Goal: Task Accomplishment & Management: Manage account settings

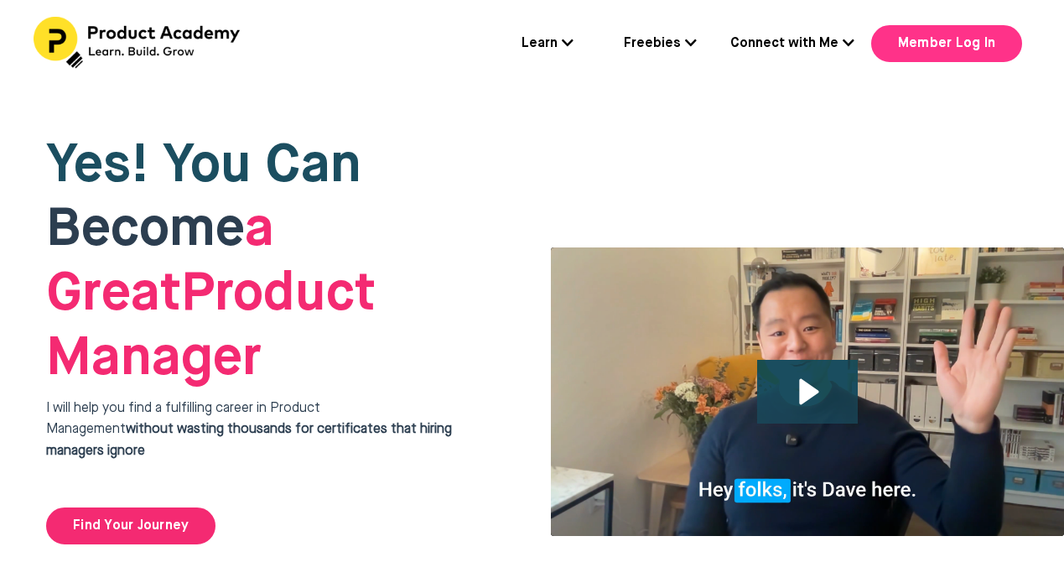
click at [948, 44] on link "Member Log In" at bounding box center [946, 43] width 151 height 37
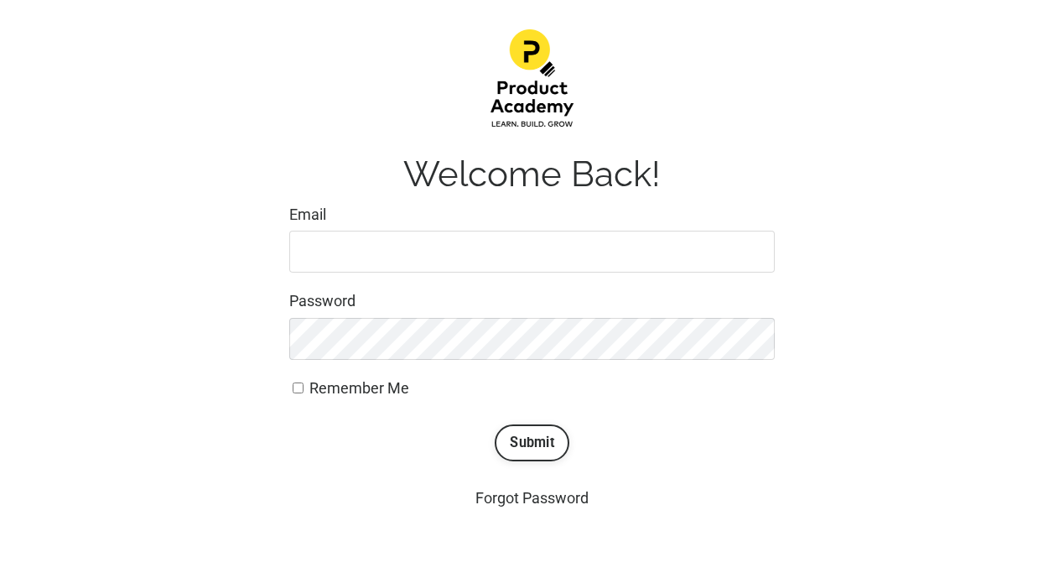
scroll to position [158, 0]
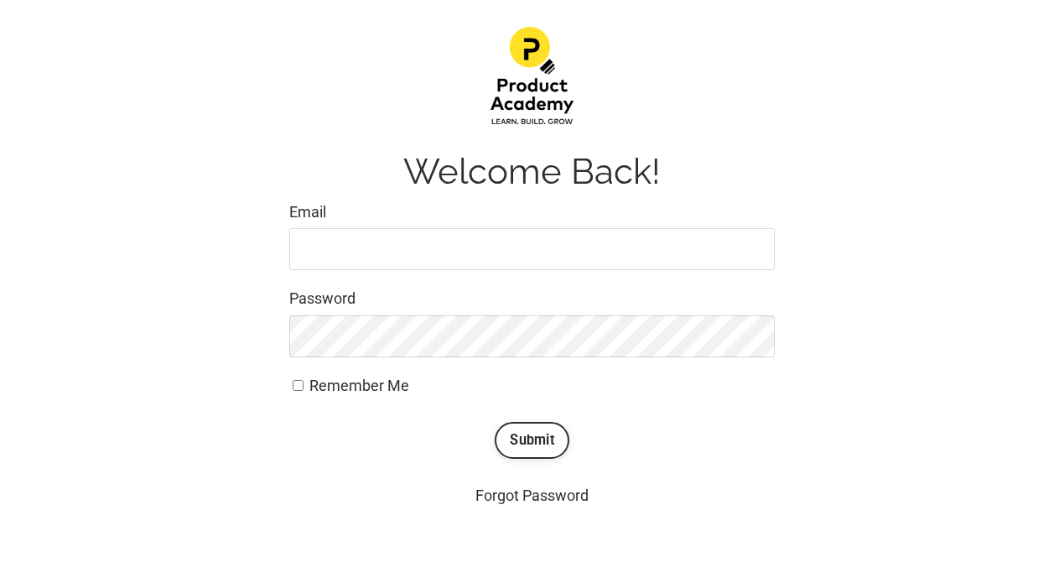
click at [594, 244] on input "Email" at bounding box center [532, 249] width 486 height 42
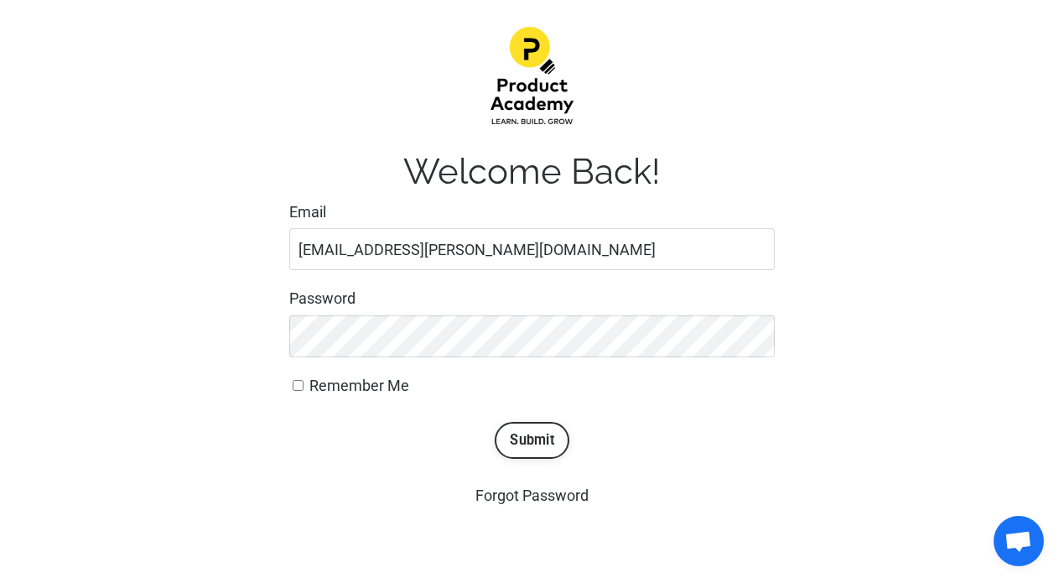
type input "[EMAIL_ADDRESS][PERSON_NAME][DOMAIN_NAME]"
click at [495, 422] on button "Submit" at bounding box center [532, 440] width 75 height 37
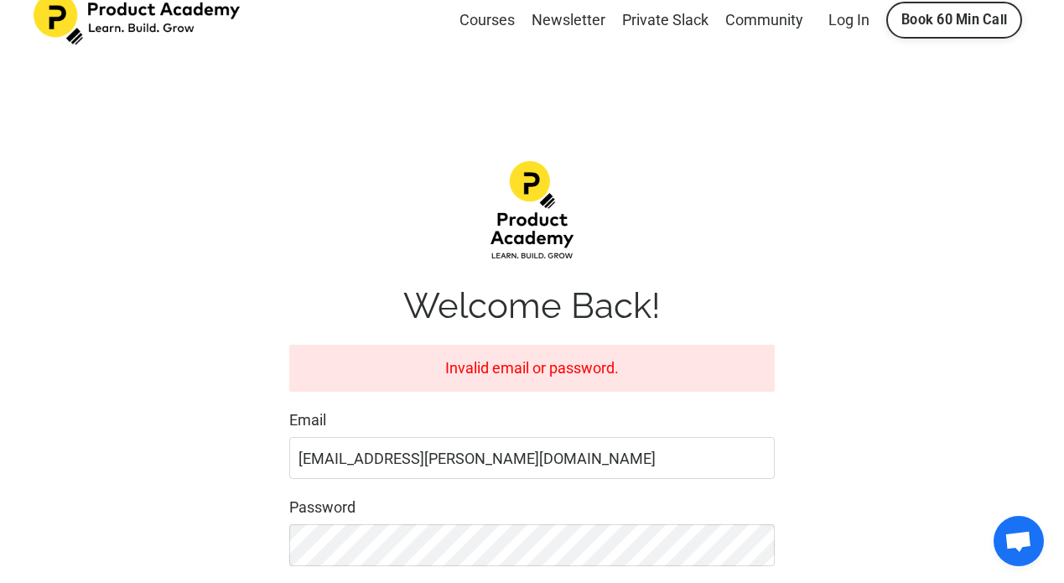
scroll to position [26, 0]
